Goal: Information Seeking & Learning: Find specific fact

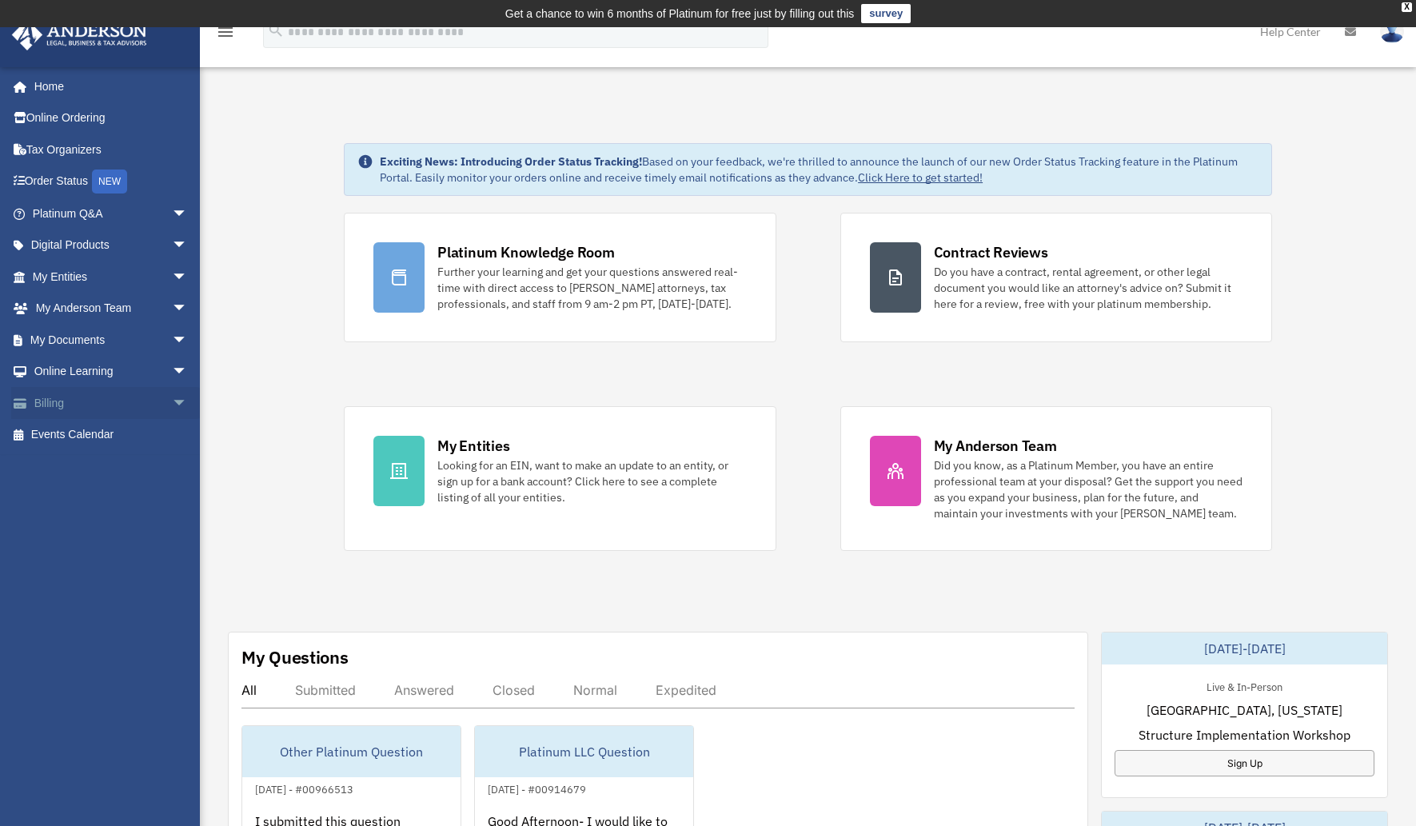
click at [172, 401] on span "arrow_drop_down" at bounding box center [188, 403] width 32 height 33
click at [172, 376] on span "arrow_drop_down" at bounding box center [188, 372] width 32 height 33
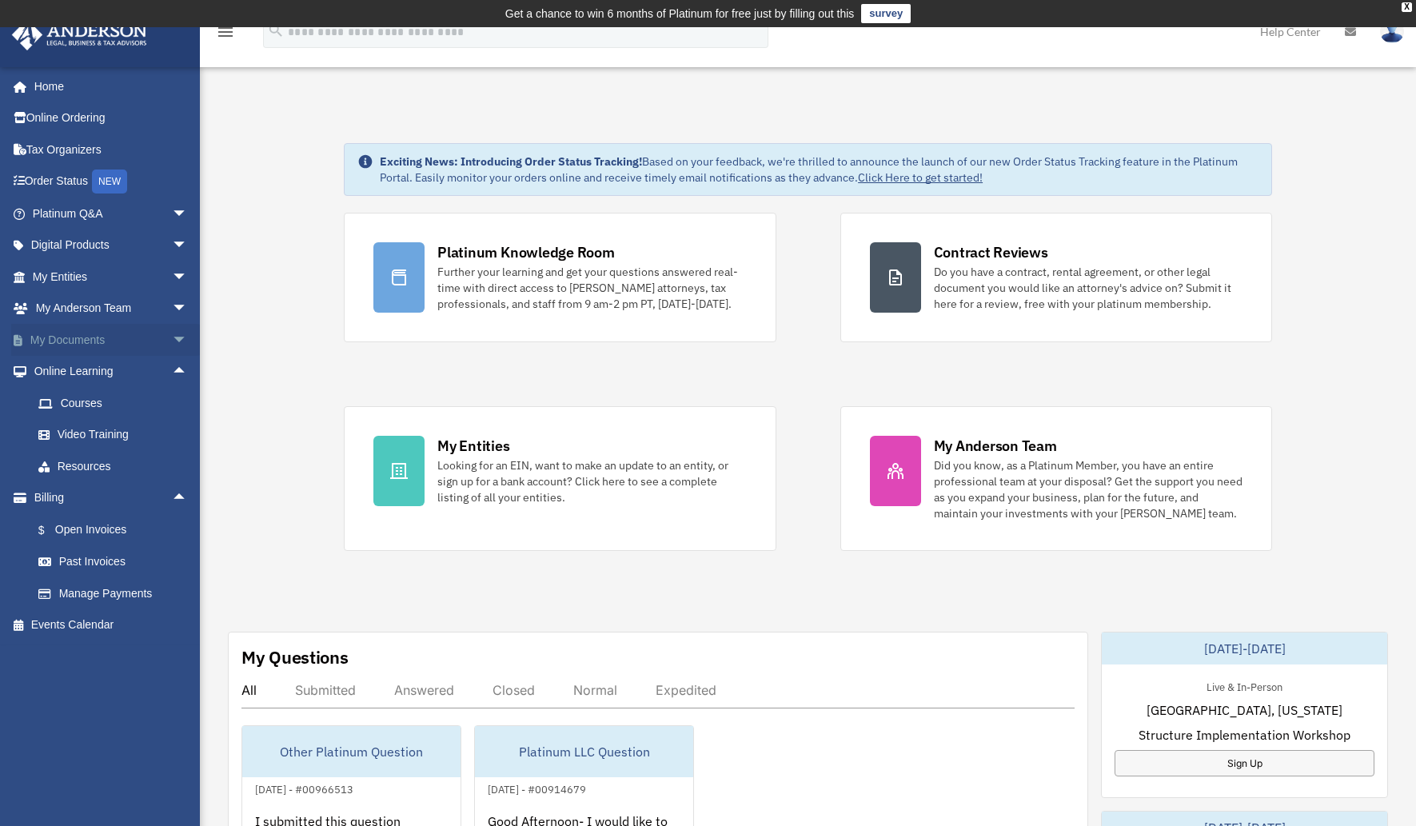
click at [172, 344] on span "arrow_drop_down" at bounding box center [188, 340] width 32 height 33
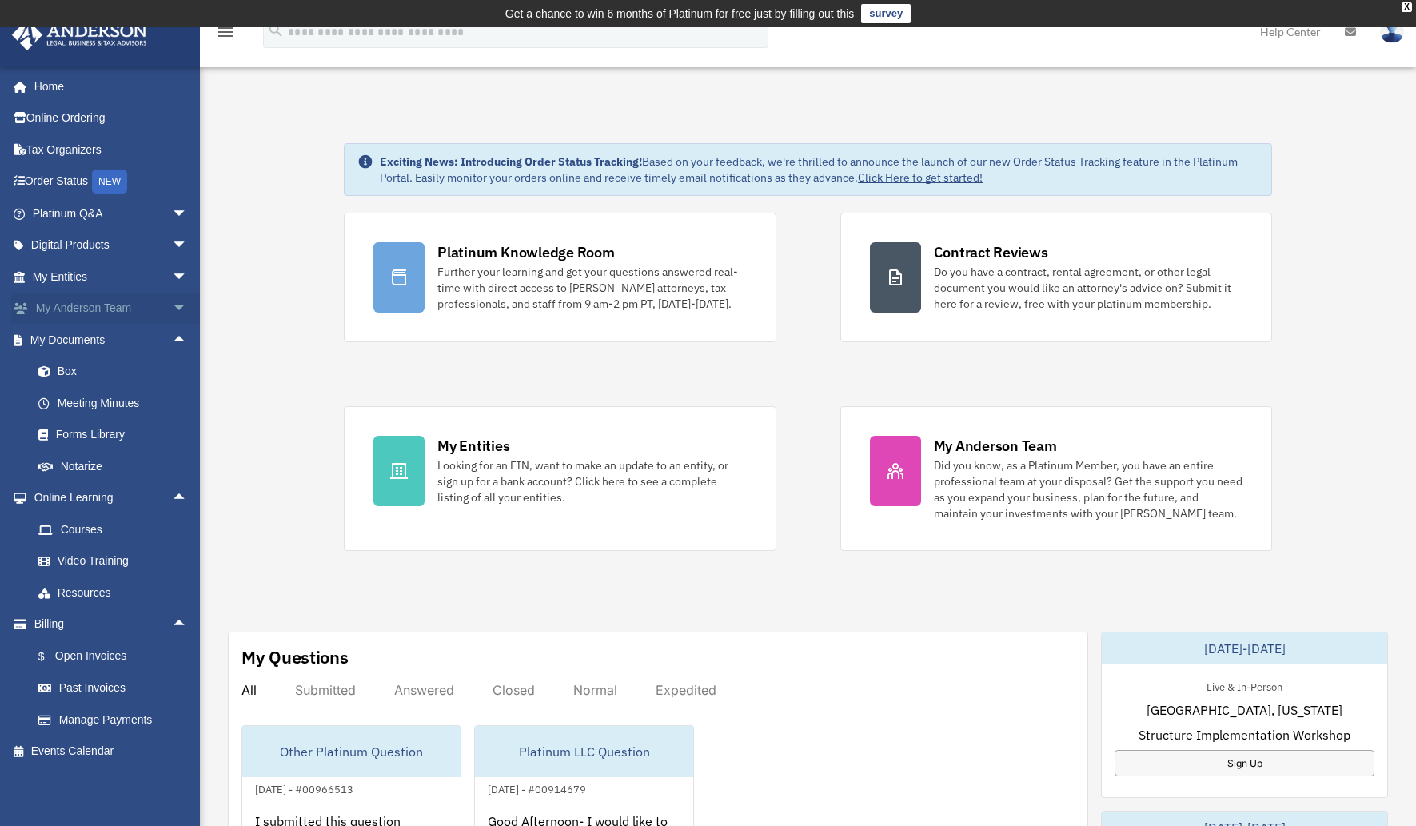
click at [172, 309] on span "arrow_drop_down" at bounding box center [188, 309] width 32 height 33
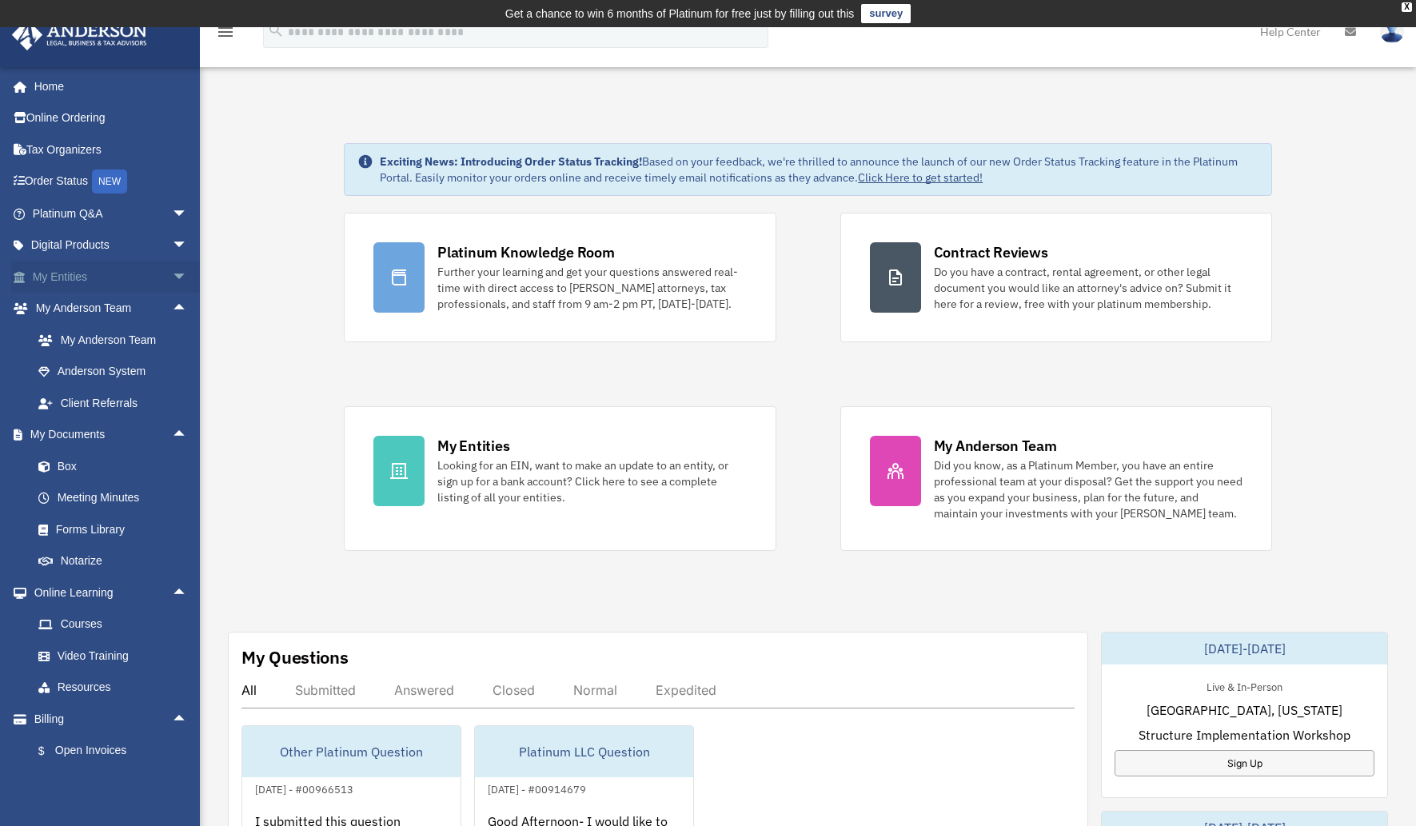
click at [172, 277] on span "arrow_drop_down" at bounding box center [188, 277] width 32 height 33
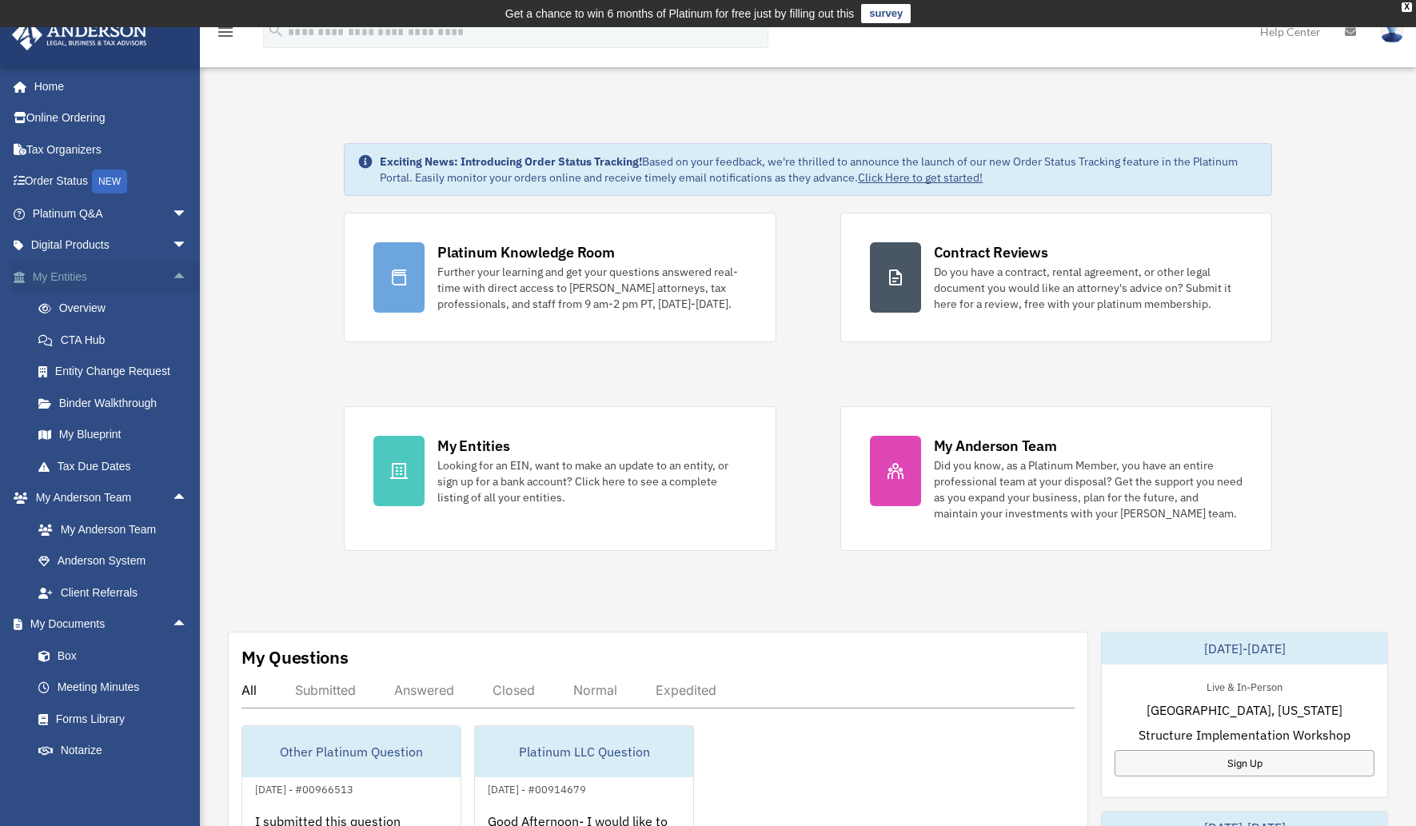
click at [172, 274] on span "arrow_drop_up" at bounding box center [188, 277] width 32 height 33
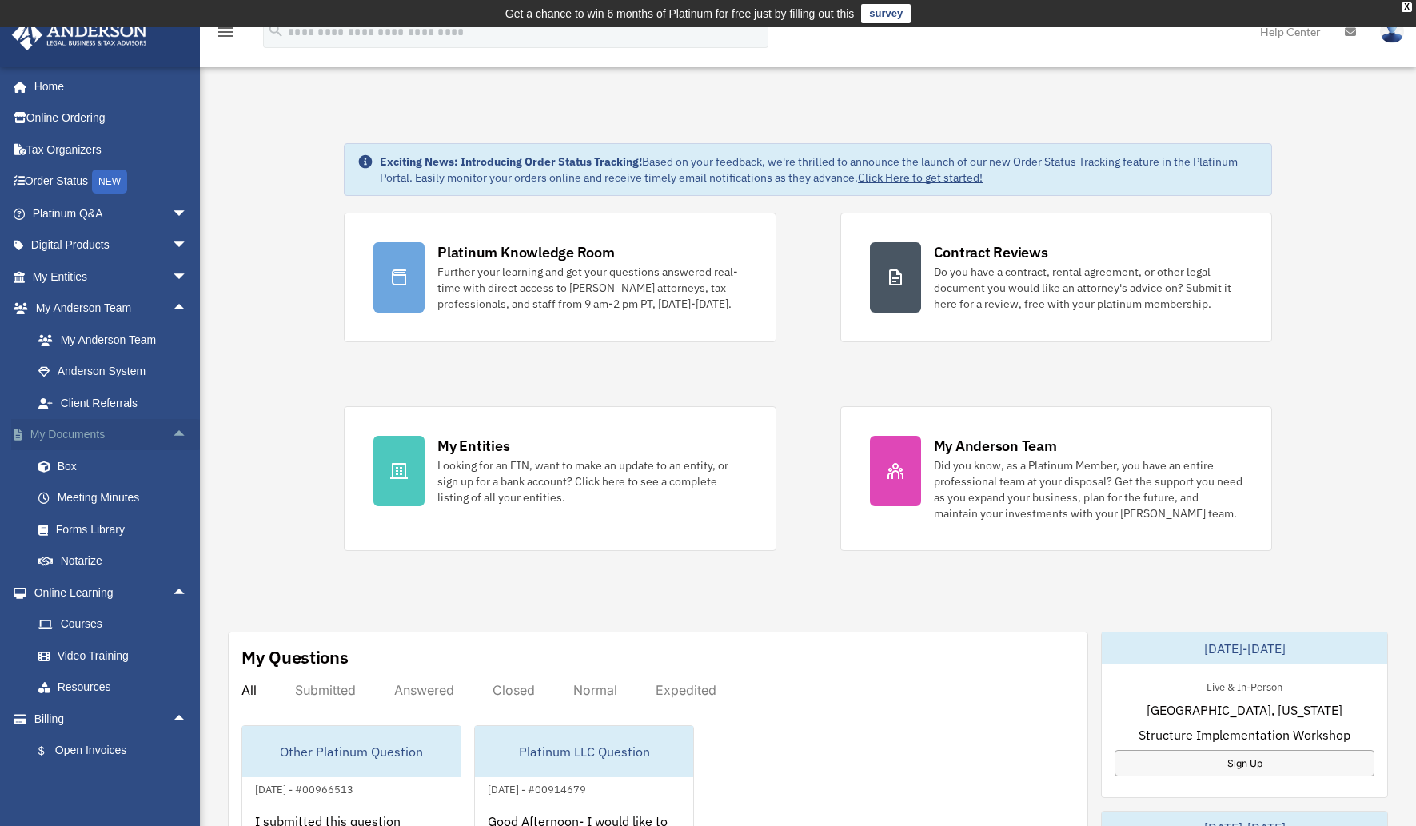
click at [172, 434] on span "arrow_drop_up" at bounding box center [188, 435] width 32 height 33
click at [172, 434] on span "arrow_drop_down" at bounding box center [188, 435] width 32 height 33
click at [172, 270] on span "arrow_drop_down" at bounding box center [188, 277] width 32 height 33
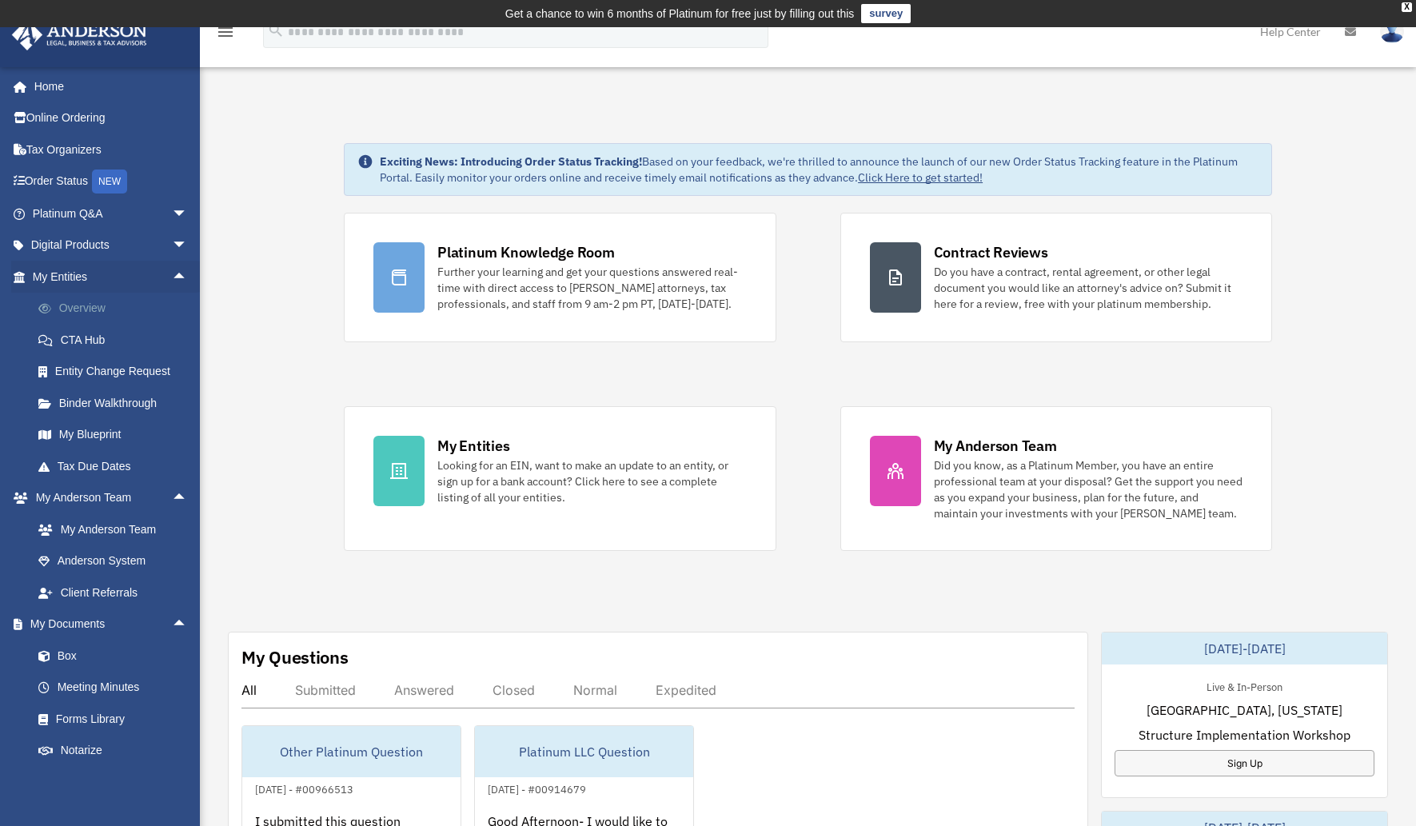
click at [112, 303] on link "Overview" at bounding box center [117, 309] width 190 height 32
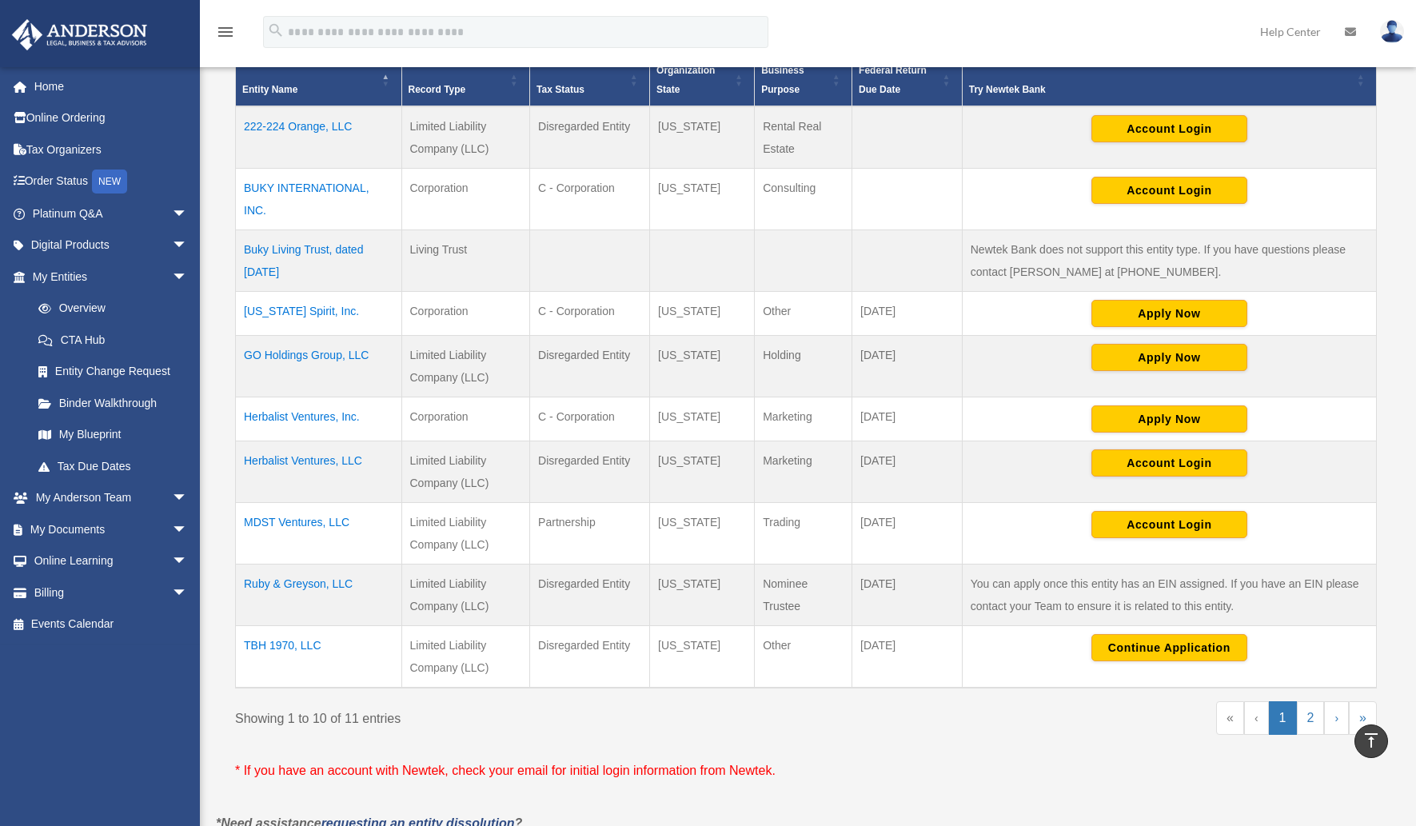
scroll to position [384, 0]
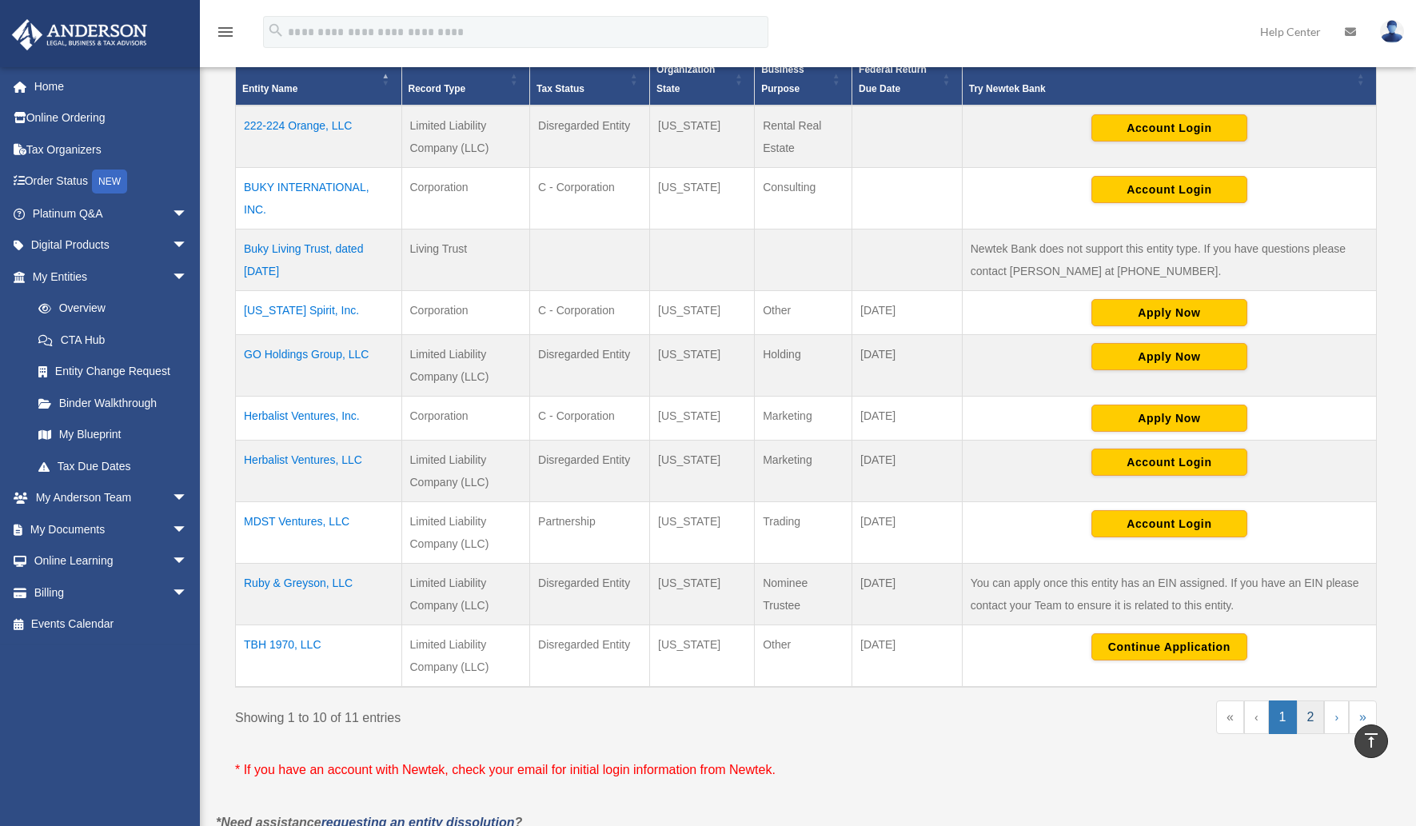
click at [1313, 725] on link "2" at bounding box center [1311, 718] width 28 height 34
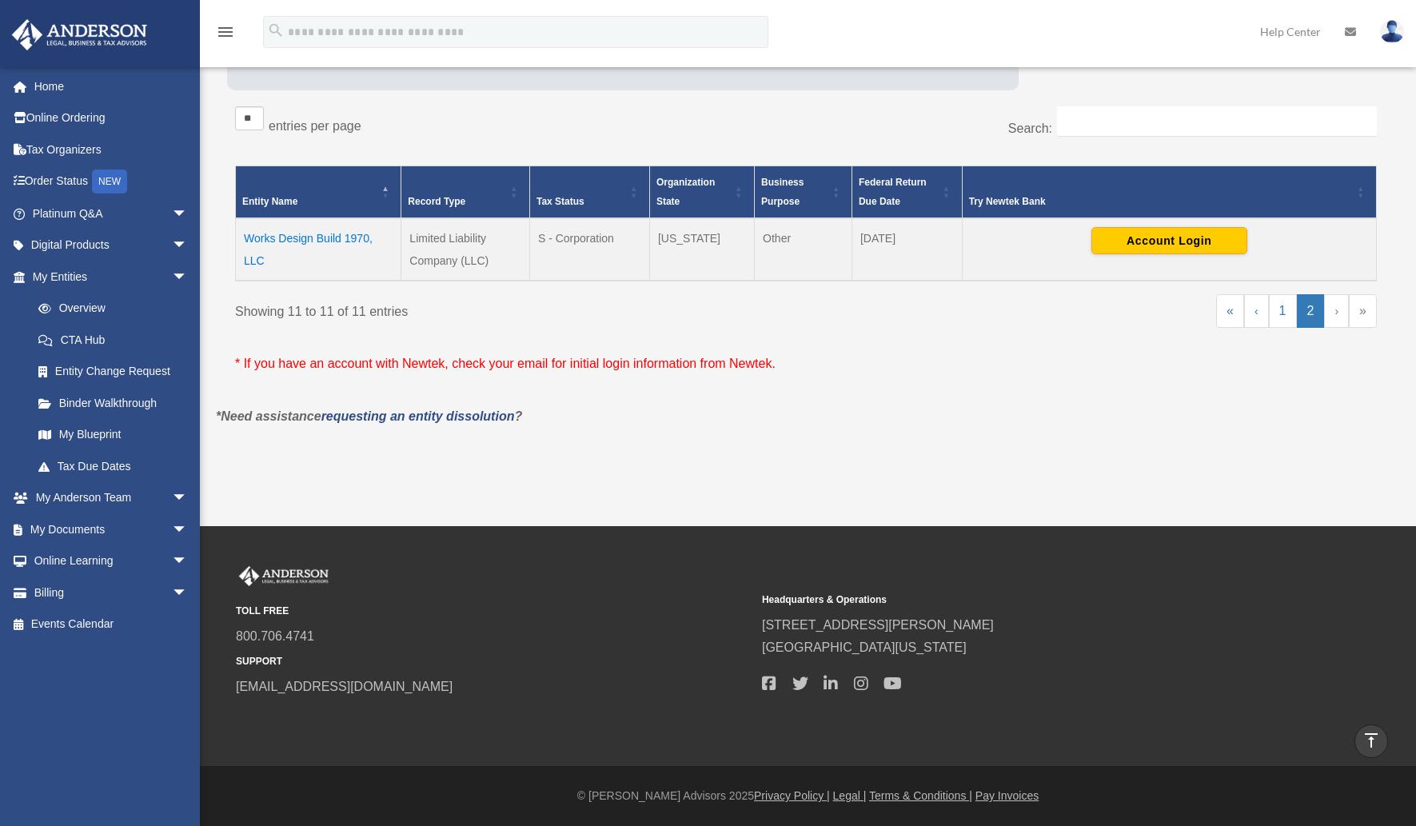
scroll to position [270, 0]
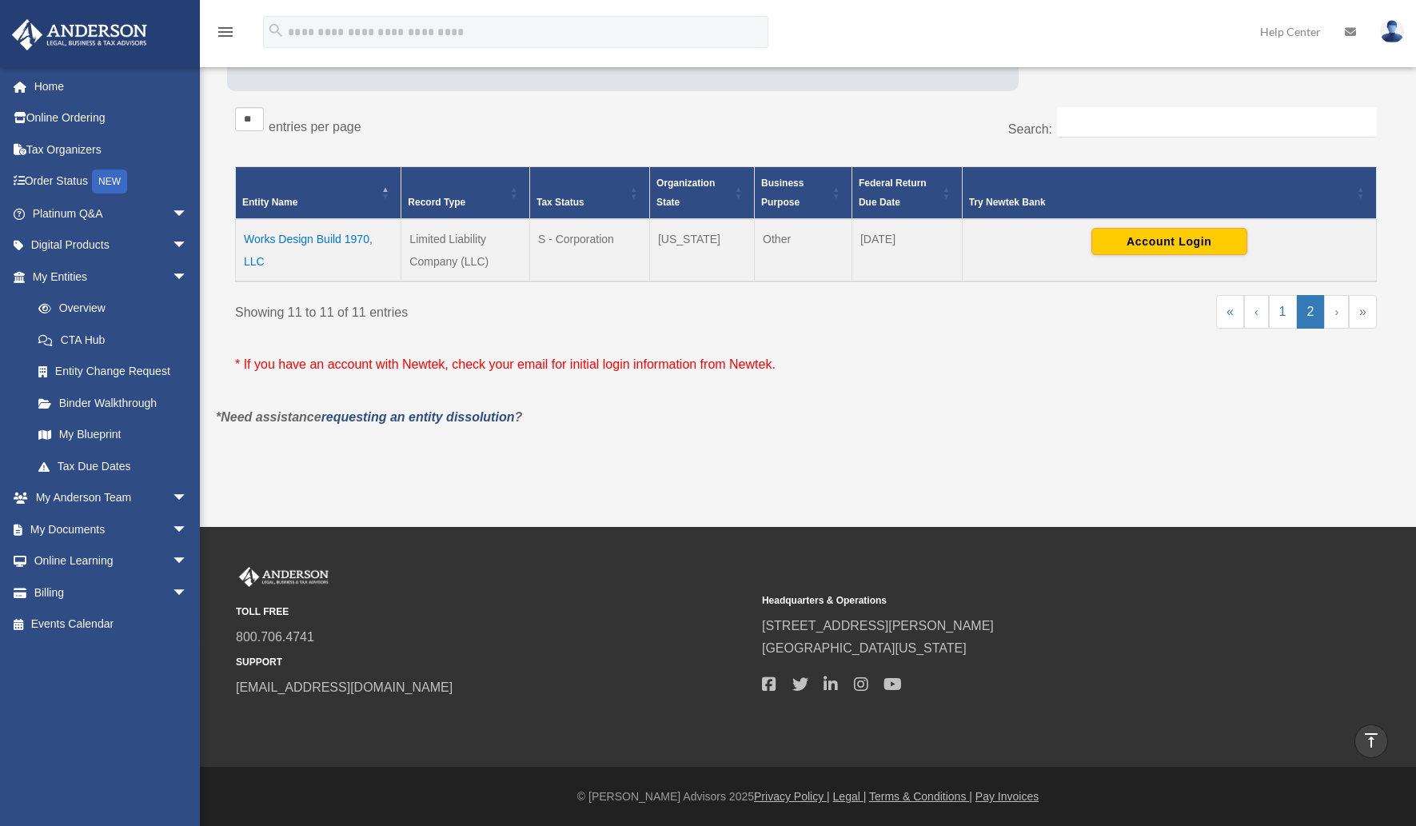
click at [277, 241] on td "Works Design Build 1970, LLC" at bounding box center [319, 250] width 166 height 62
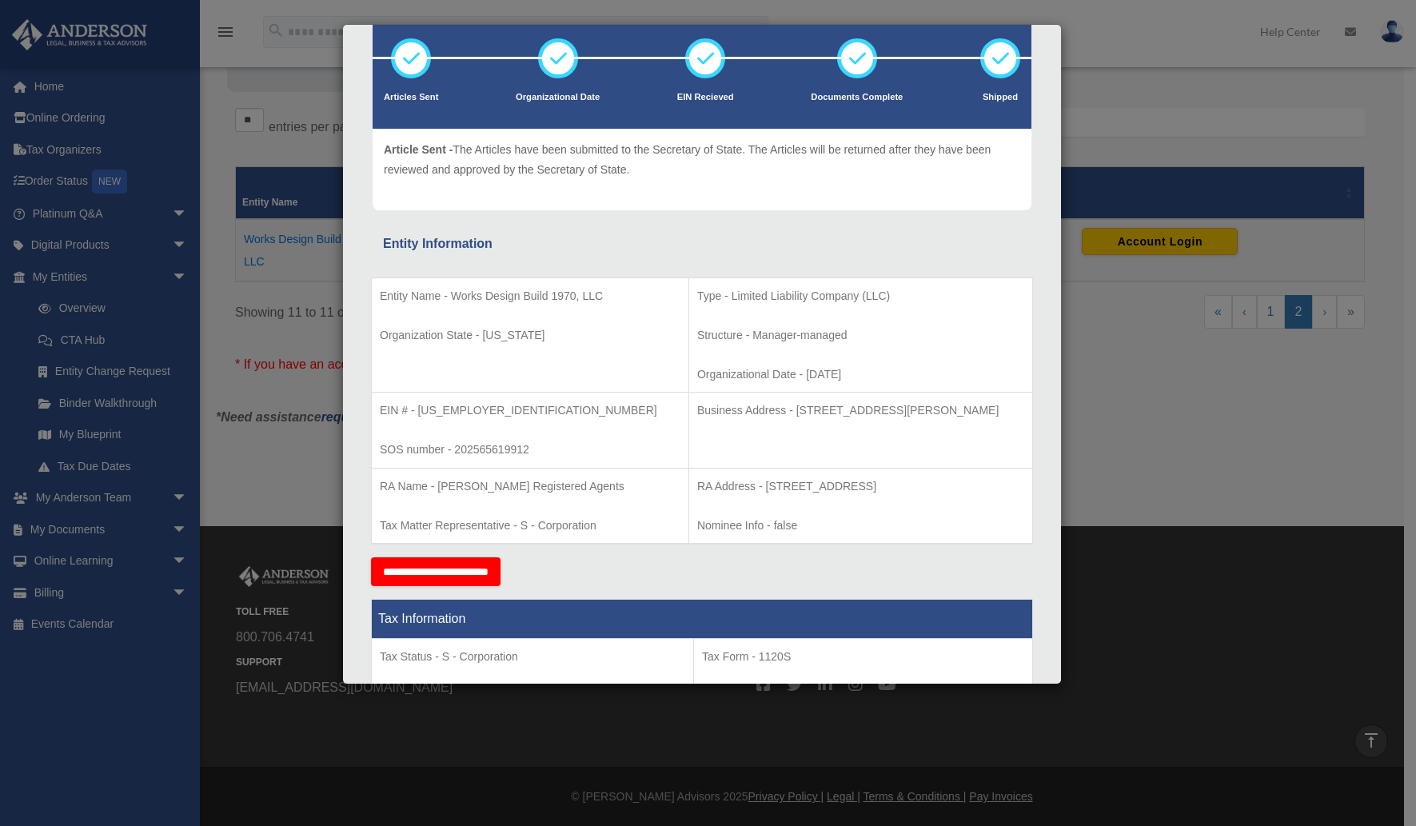
scroll to position [99, 0]
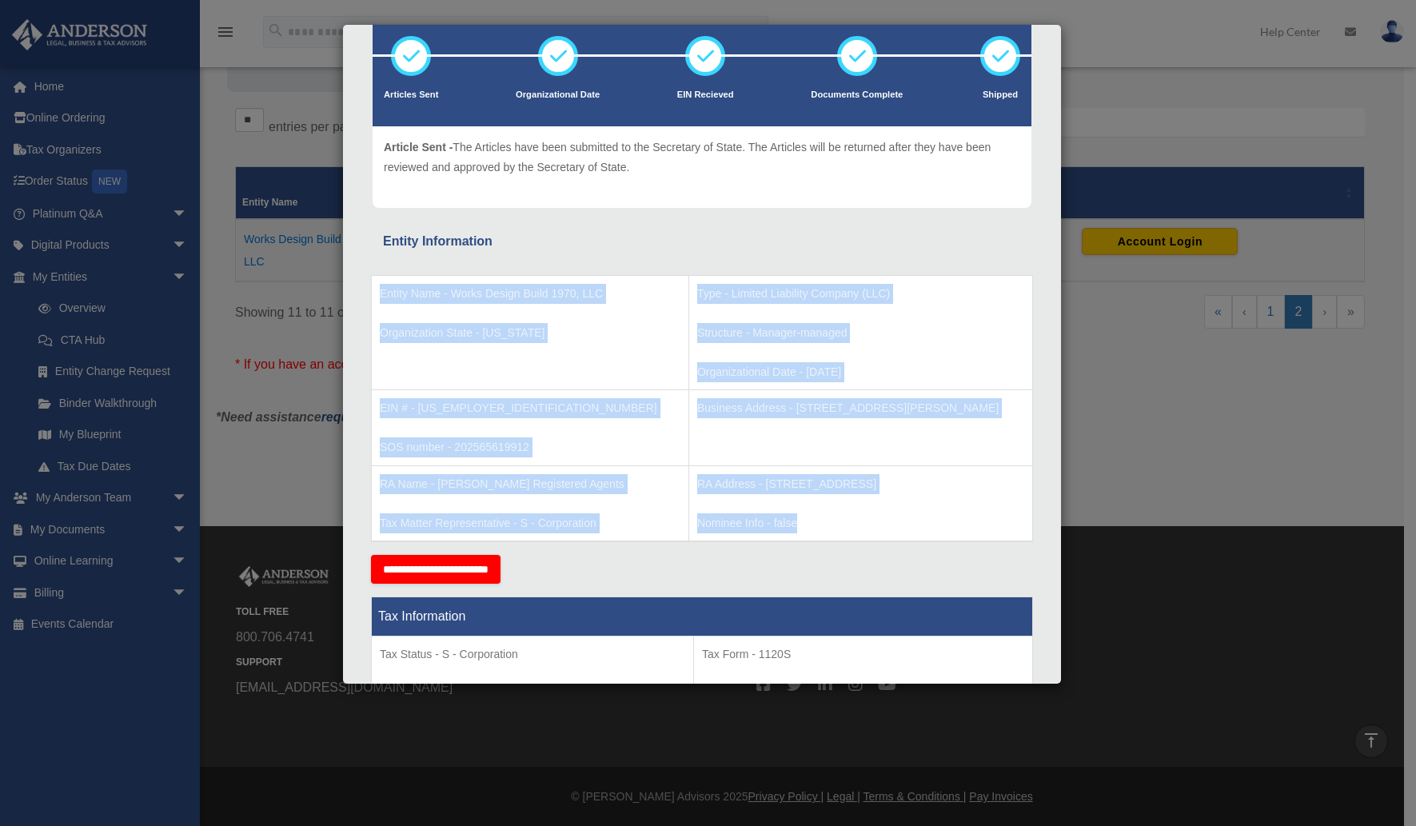
drag, startPoint x: 732, startPoint y: 560, endPoint x: 373, endPoint y: 287, distance: 450.9
click at [373, 287] on tbody "Entity Name - Works Design Build 1970, LLC Organization State - California Type…" at bounding box center [702, 408] width 661 height 266
copy tbody "Entity Name - Works Design Build 1970, LLC Organization State - California Type…"
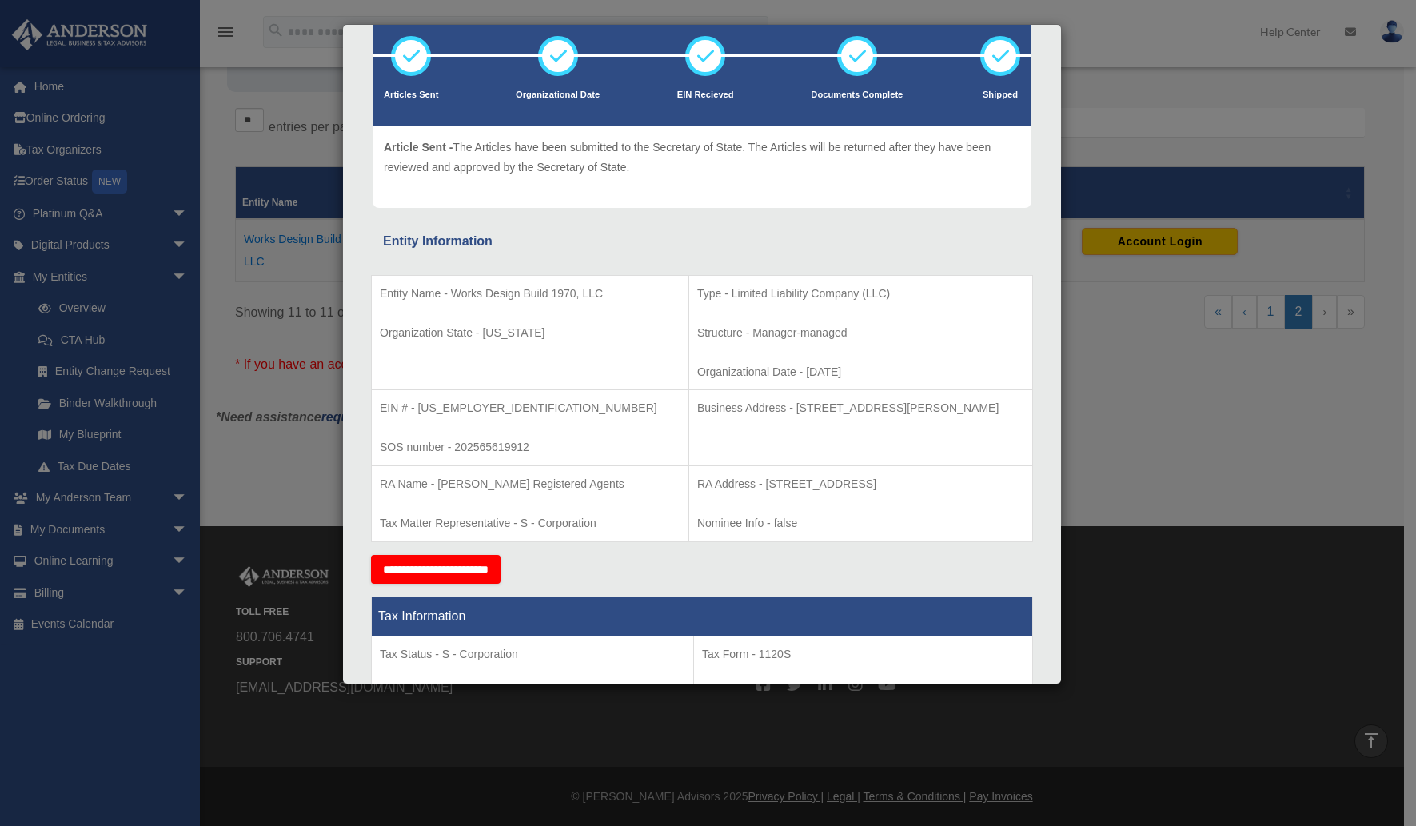
click at [516, 235] on div "Entity Information" at bounding box center [702, 241] width 638 height 22
click at [200, 220] on div "Details × Articles Sent Organizational Date" at bounding box center [708, 413] width 1416 height 826
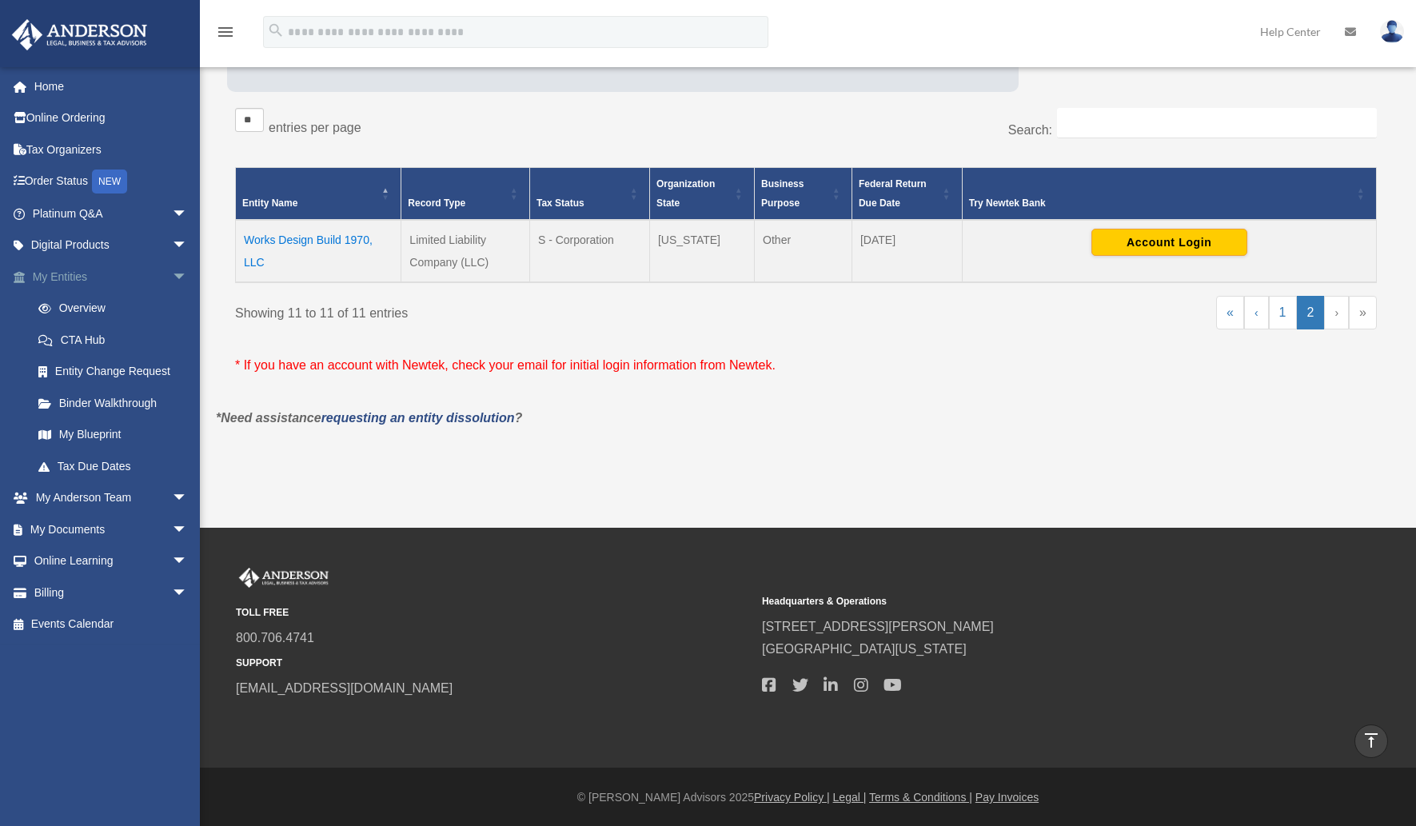
click at [153, 275] on link "My Entities arrow_drop_down" at bounding box center [111, 277] width 201 height 32
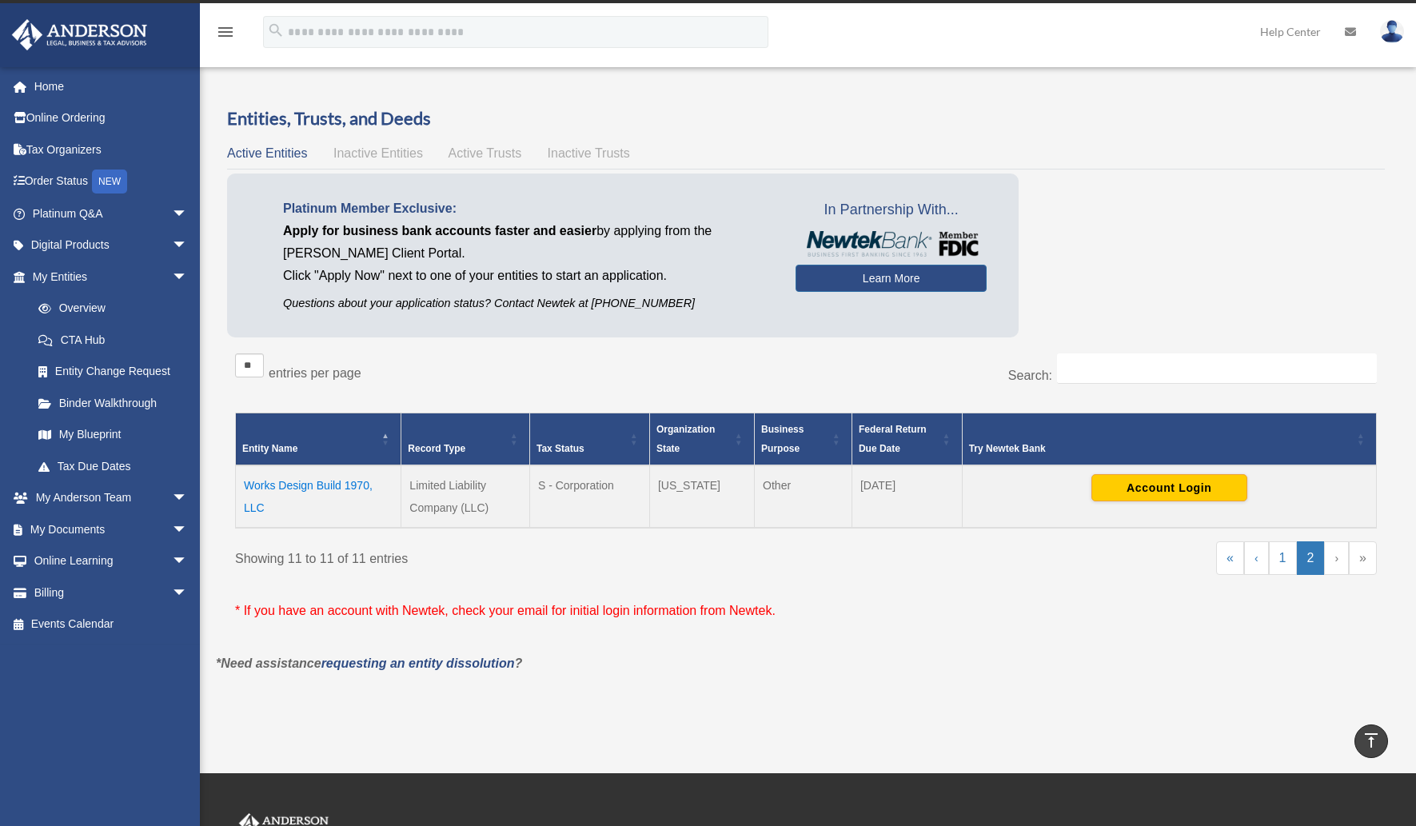
scroll to position [0, 0]
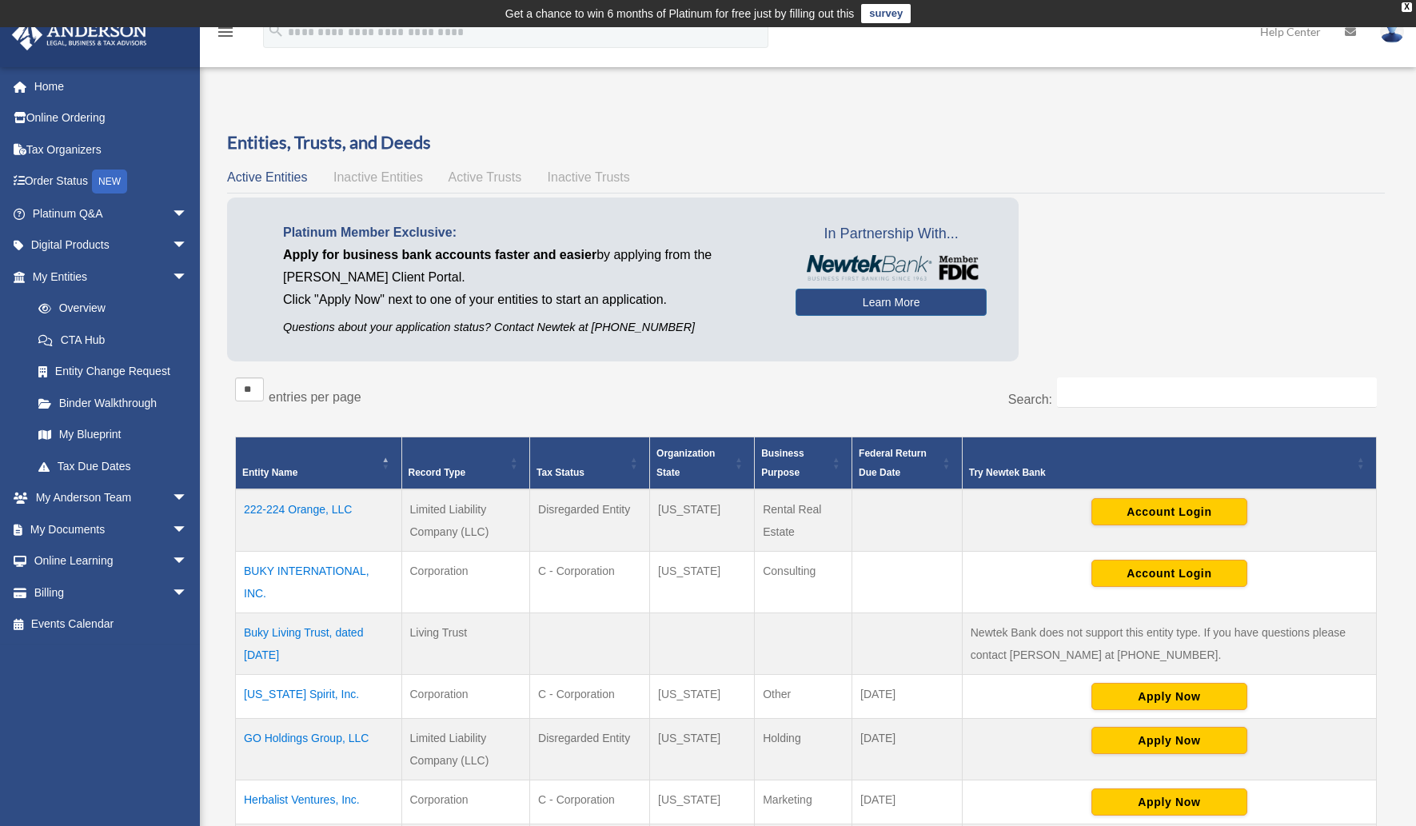
click at [317, 507] on td "222-224 Orange, LLC" at bounding box center [319, 520] width 166 height 62
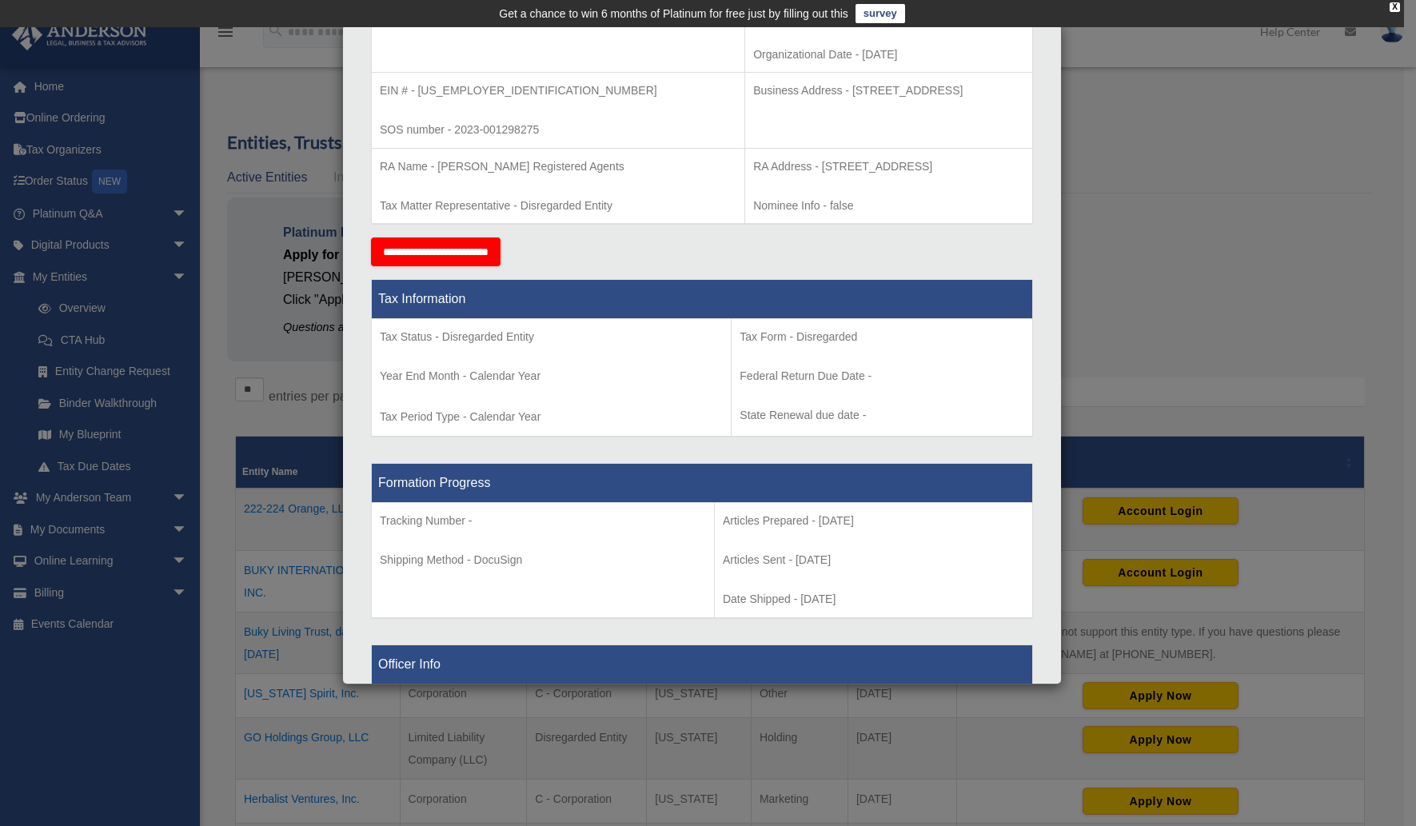
scroll to position [75, 0]
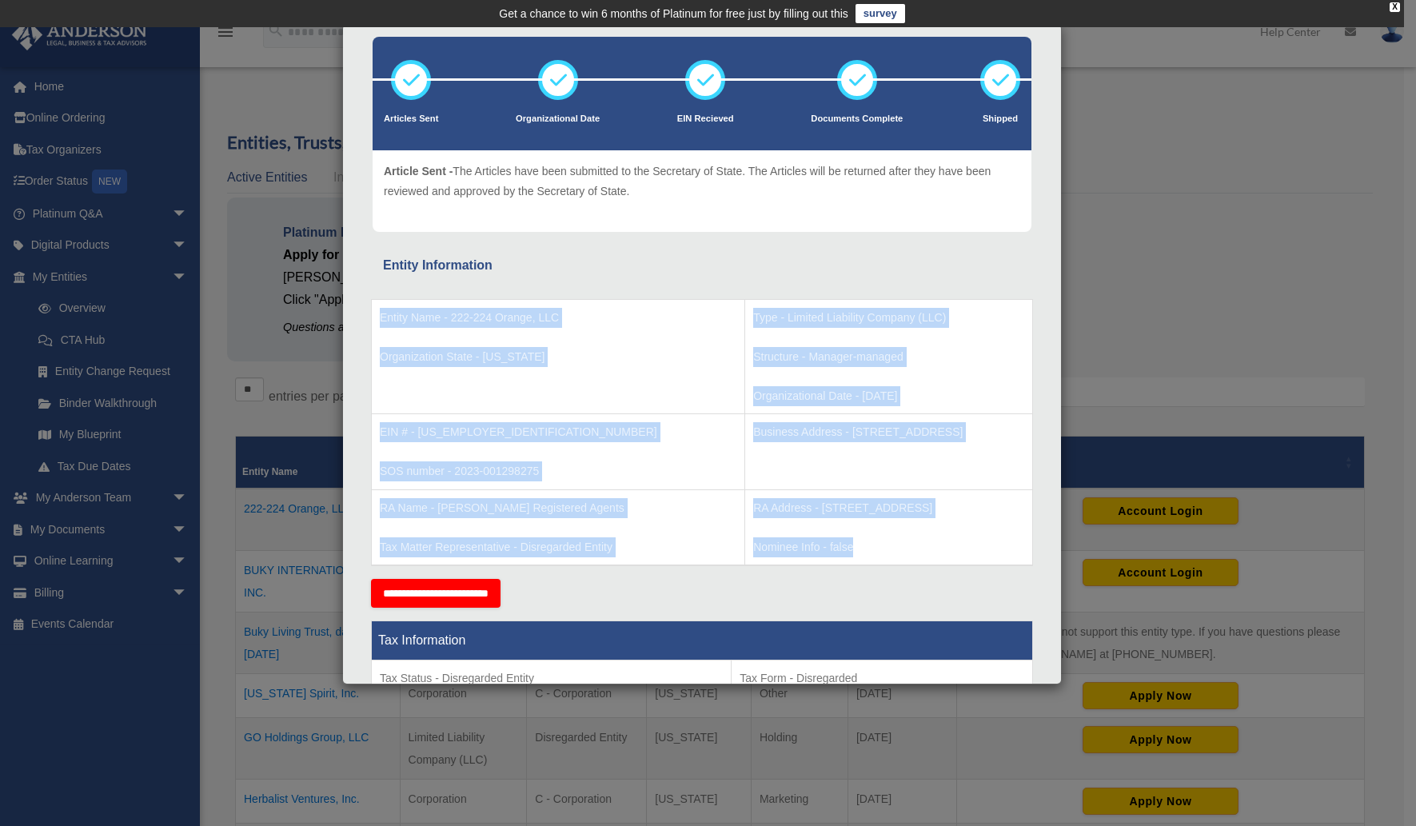
drag, startPoint x: 765, startPoint y: 549, endPoint x: 371, endPoint y: 302, distance: 464.9
copy div "Entity Name - 222-224 Orange, LLC Organization State - [US_STATE] Type - Limite…"
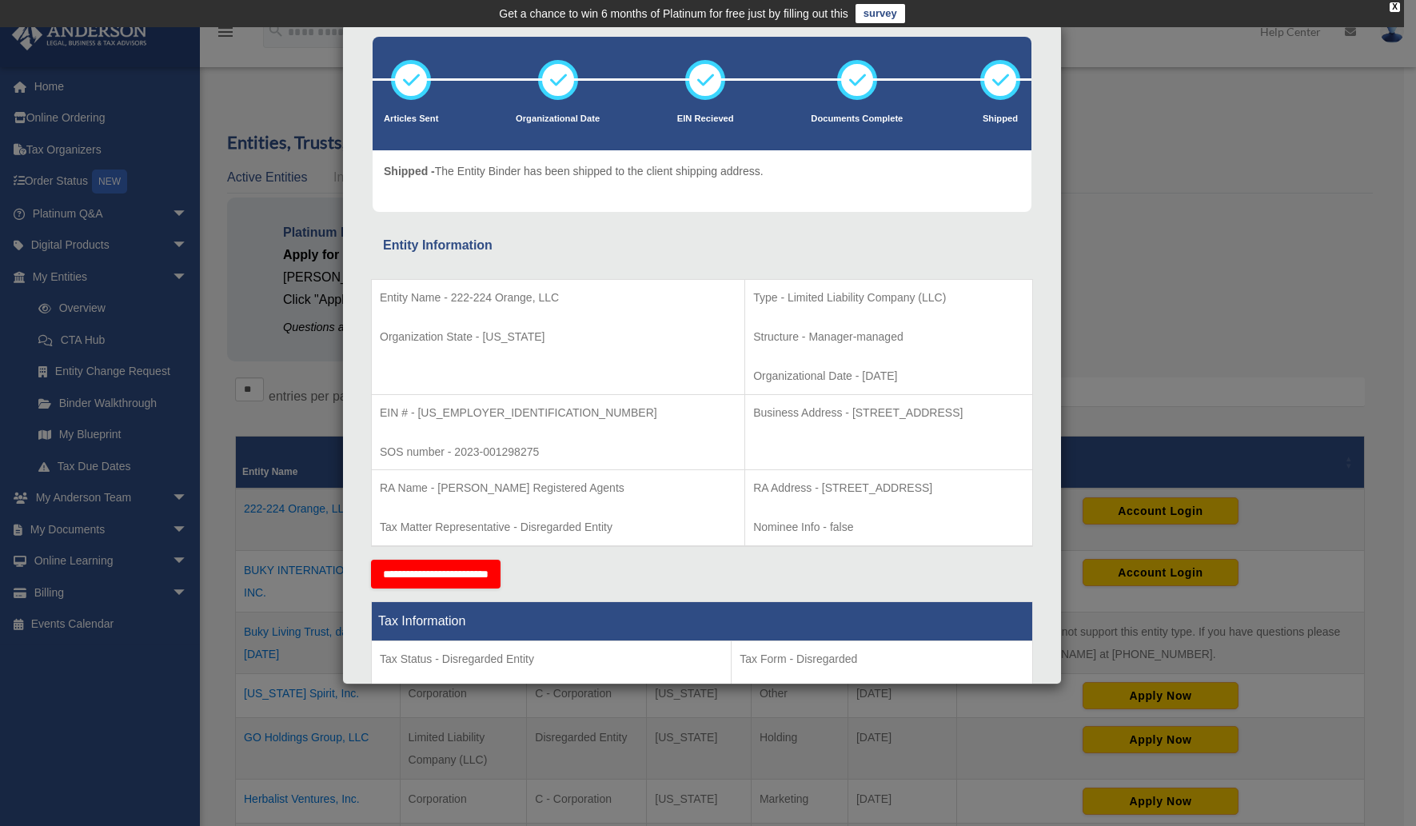
click at [1137, 255] on div "Details × Articles Sent Organizational Date" at bounding box center [708, 413] width 1416 height 826
click at [1073, 293] on div "Details × Articles Sent Organizational Date" at bounding box center [708, 413] width 1416 height 826
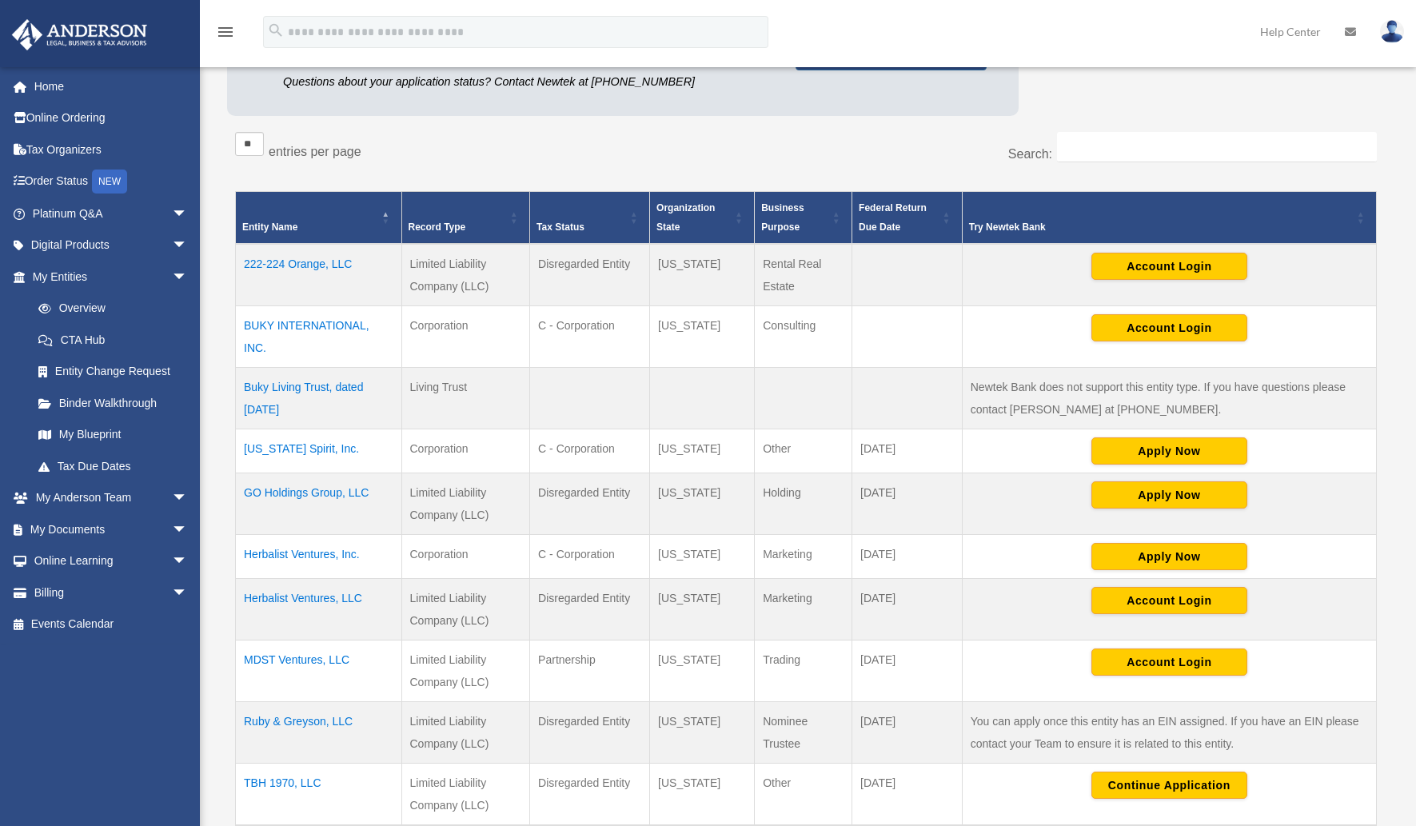
scroll to position [297, 0]
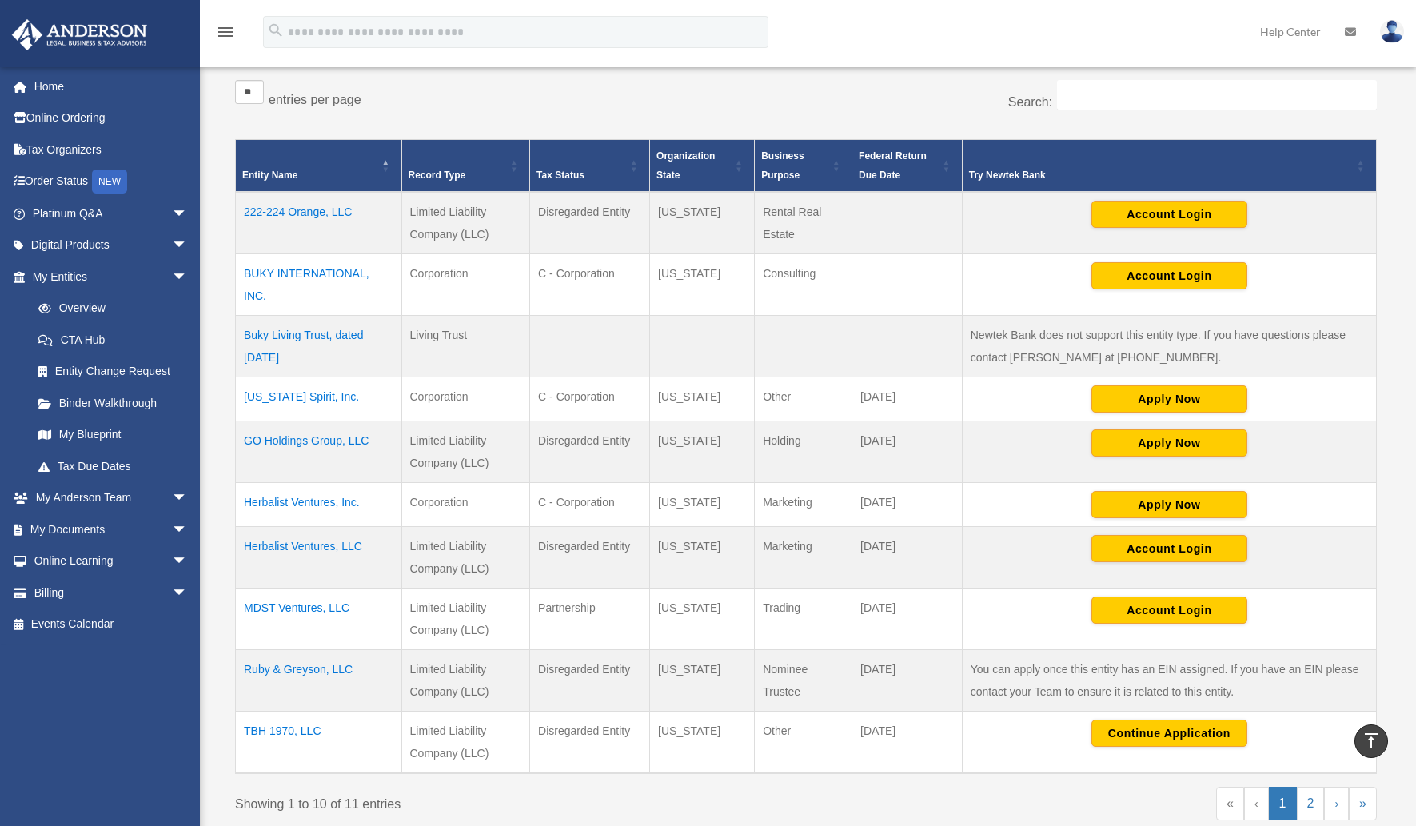
click at [289, 445] on td "GO Holdings Group, LLC" at bounding box center [319, 452] width 166 height 62
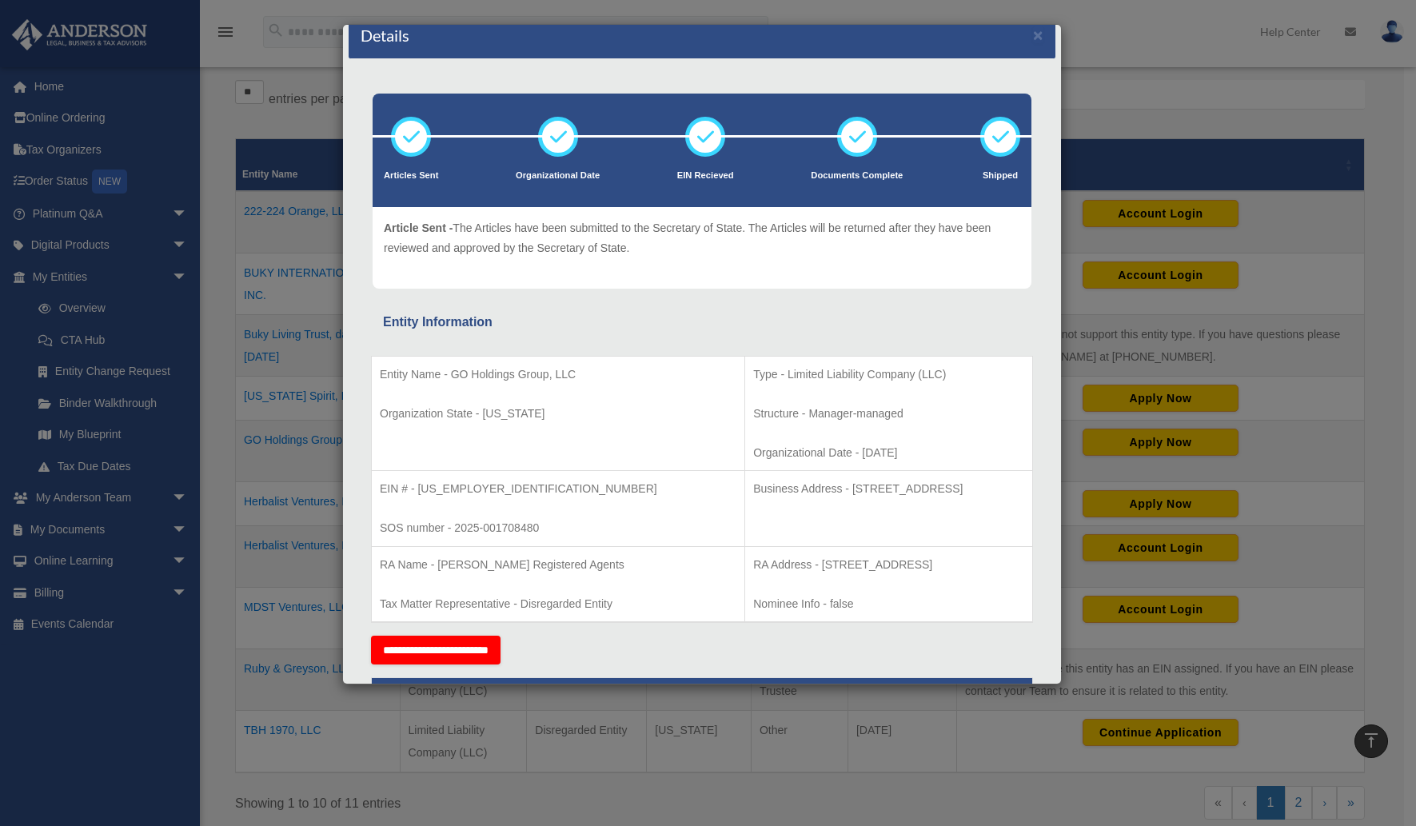
scroll to position [0, 0]
